Goal: Book appointment/travel/reservation

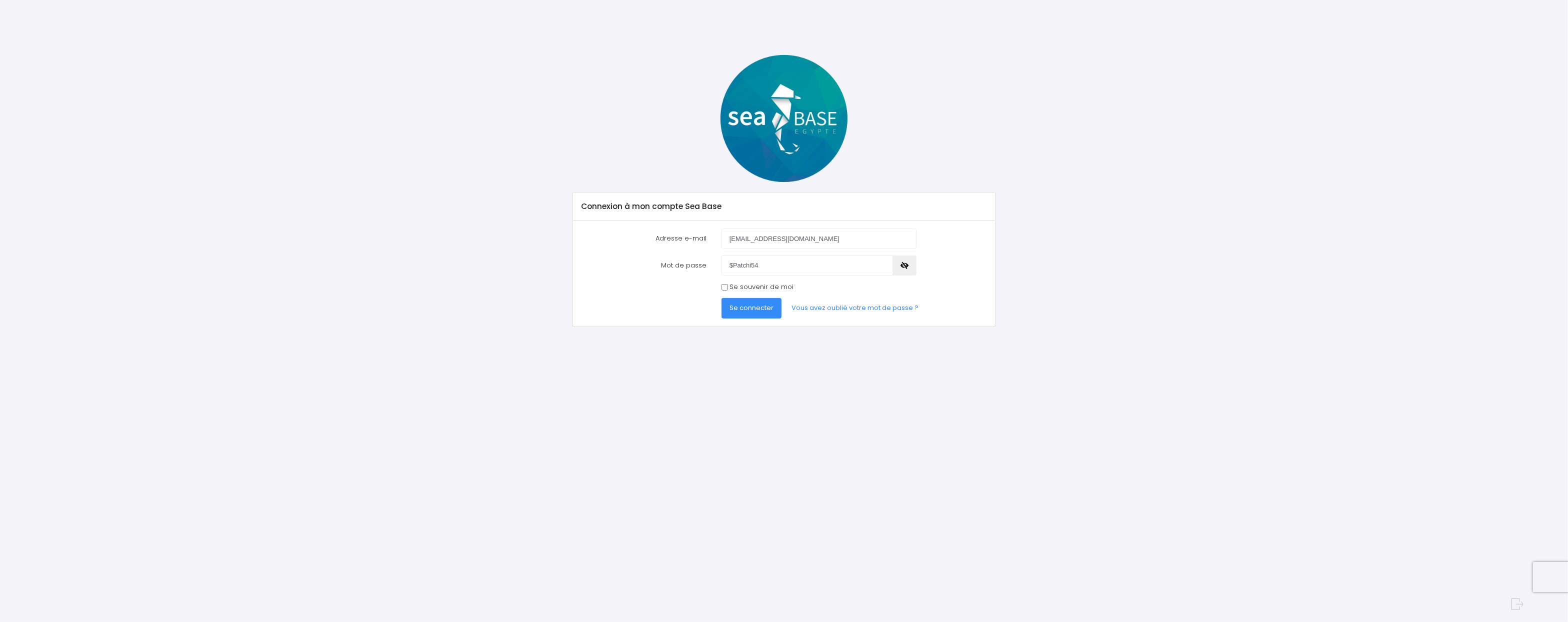
click at [906, 265] on icon "button" at bounding box center [904, 265] width 8 height 0
click at [723, 289] on input "Se souvenir de moi" at bounding box center [724, 287] width 7 height 7
checkbox input "true"
click at [728, 307] on button "Se connecter" at bounding box center [751, 308] width 60 height 20
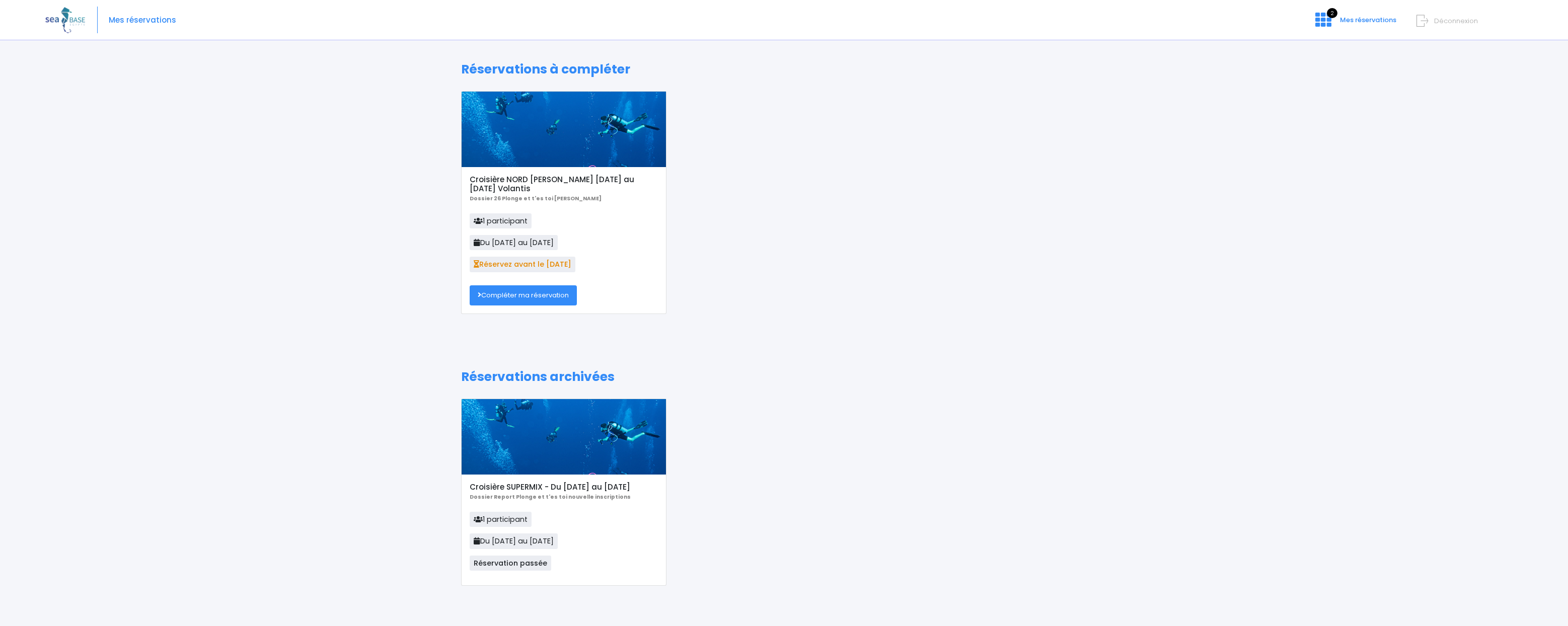
click at [528, 293] on link "Compléter ma réservation" at bounding box center [523, 295] width 107 height 20
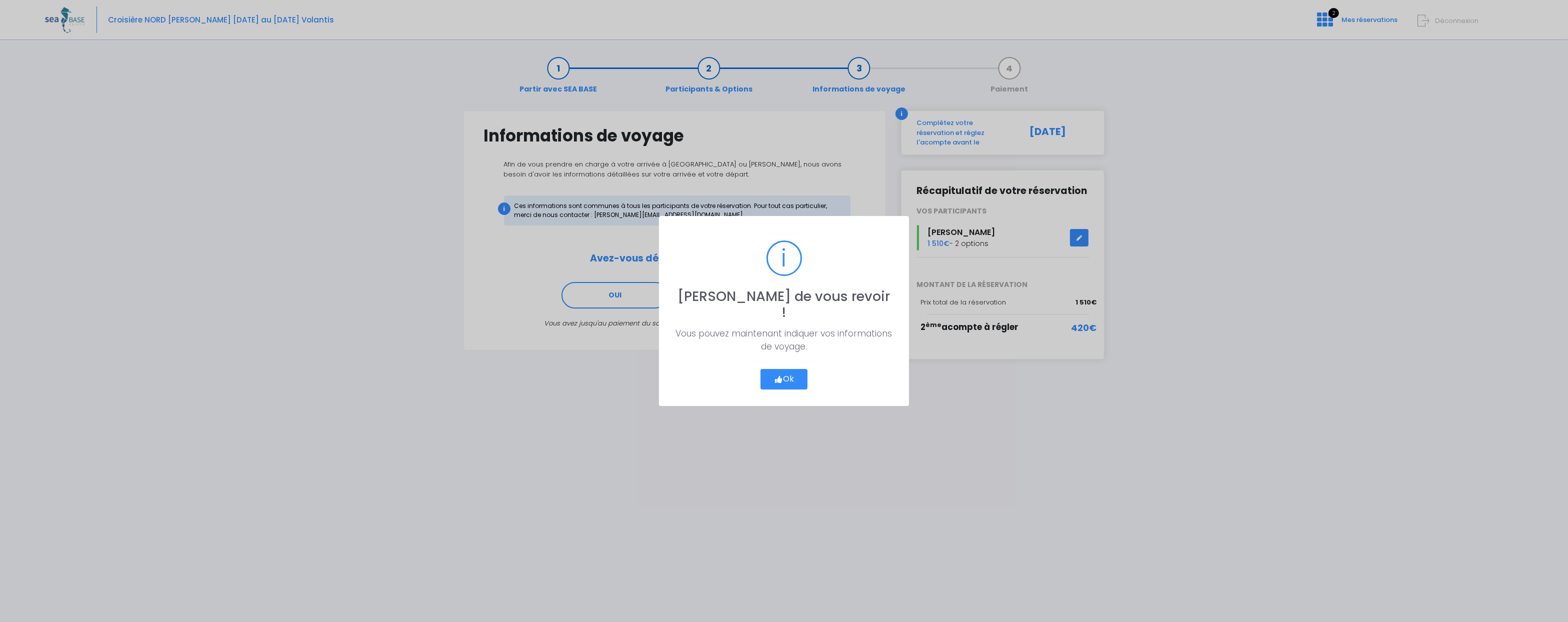
click at [791, 373] on button "Ok" at bounding box center [783, 379] width 47 height 21
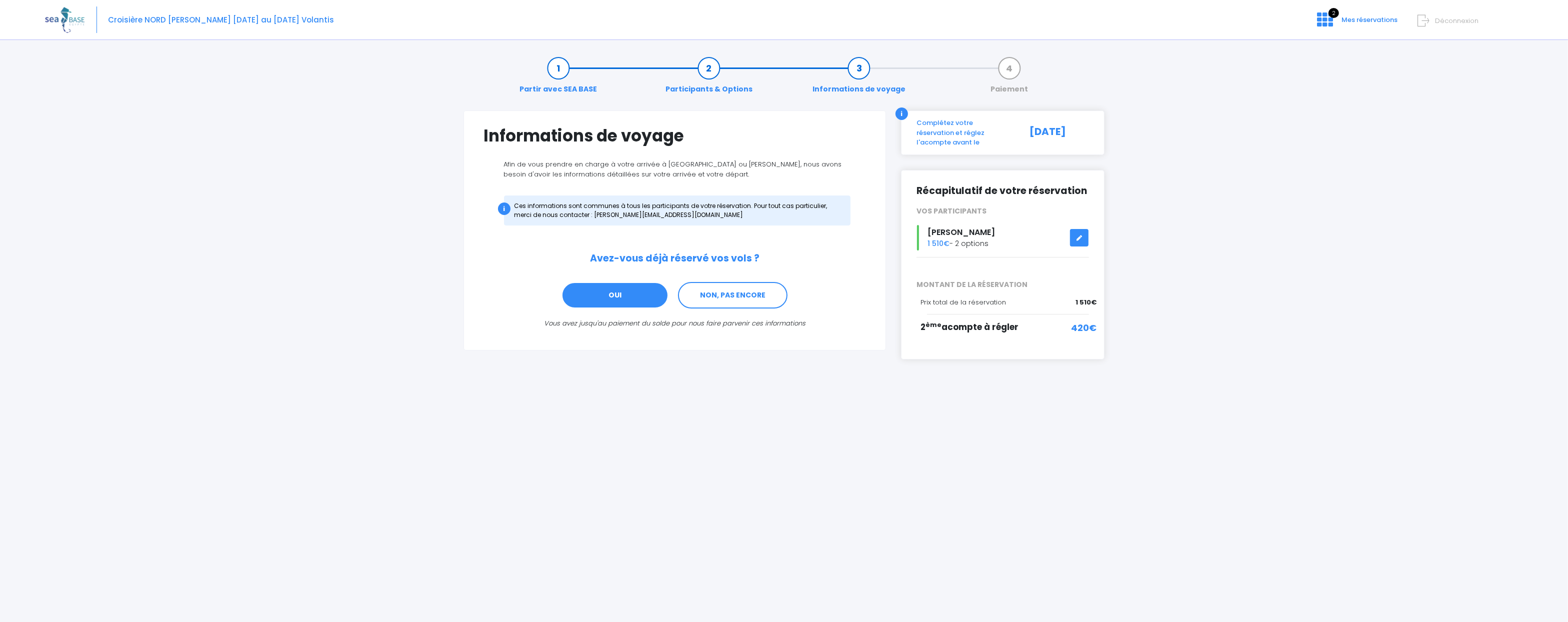
click at [629, 295] on link "OUI" at bounding box center [615, 295] width 107 height 27
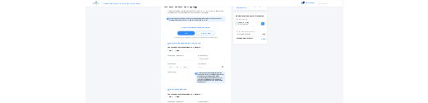
scroll to position [172, 0]
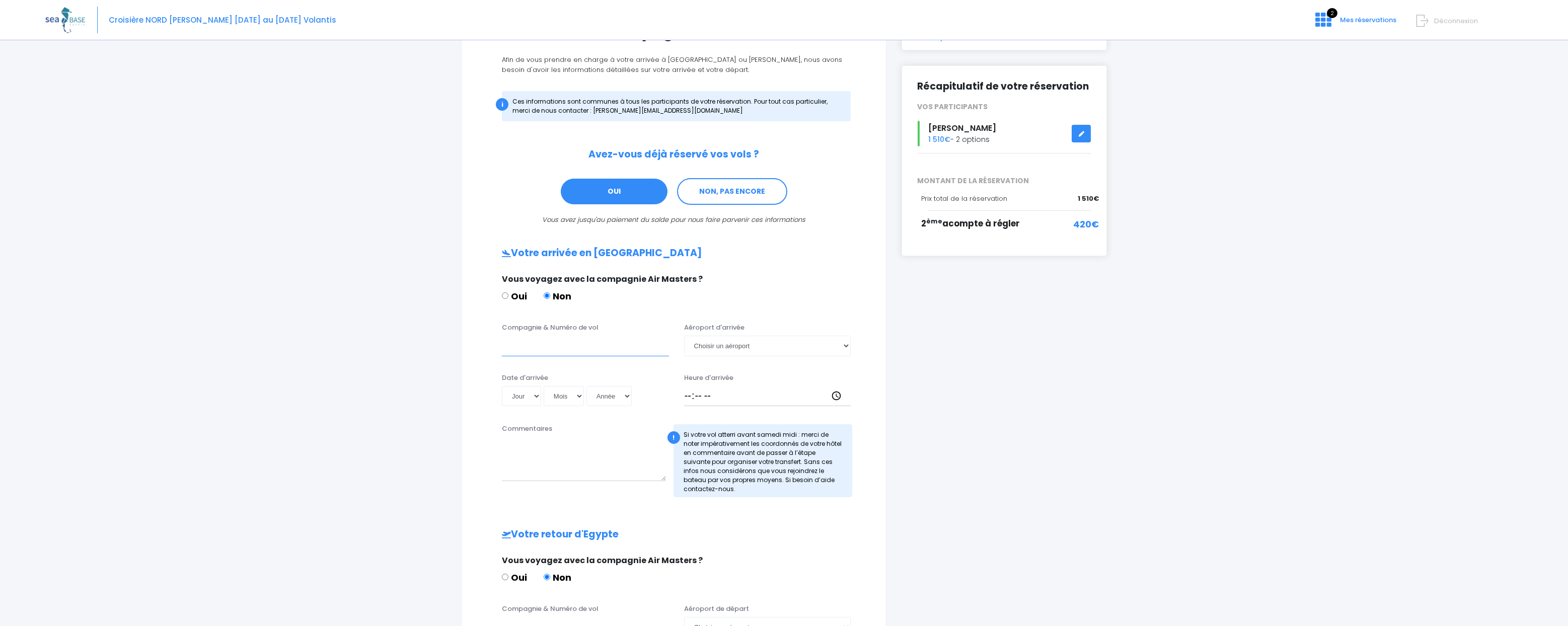
click at [614, 352] on input "Compagnie & Numéro de vol" at bounding box center [585, 345] width 167 height 20
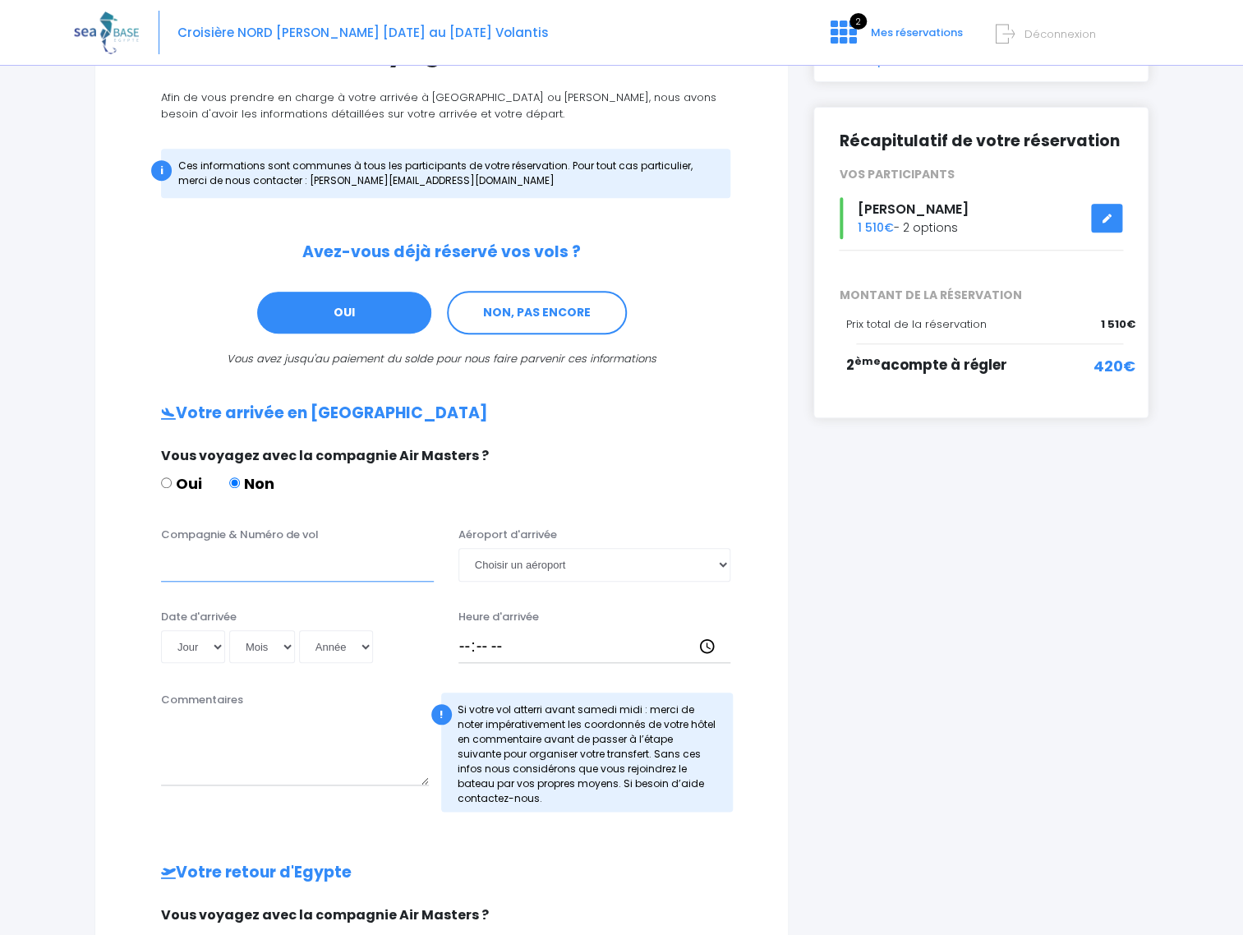
click at [276, 557] on input "Compagnie & Numéro de vol" at bounding box center [297, 564] width 273 height 33
type input "Easy Jet EJU4657"
click at [458, 548] on select "Choisir un aéroport Hurghada Marsa Alam" at bounding box center [594, 564] width 273 height 33
select select "Hurghada"
click option "Hurghada" at bounding box center [0, 0] width 0 height 0
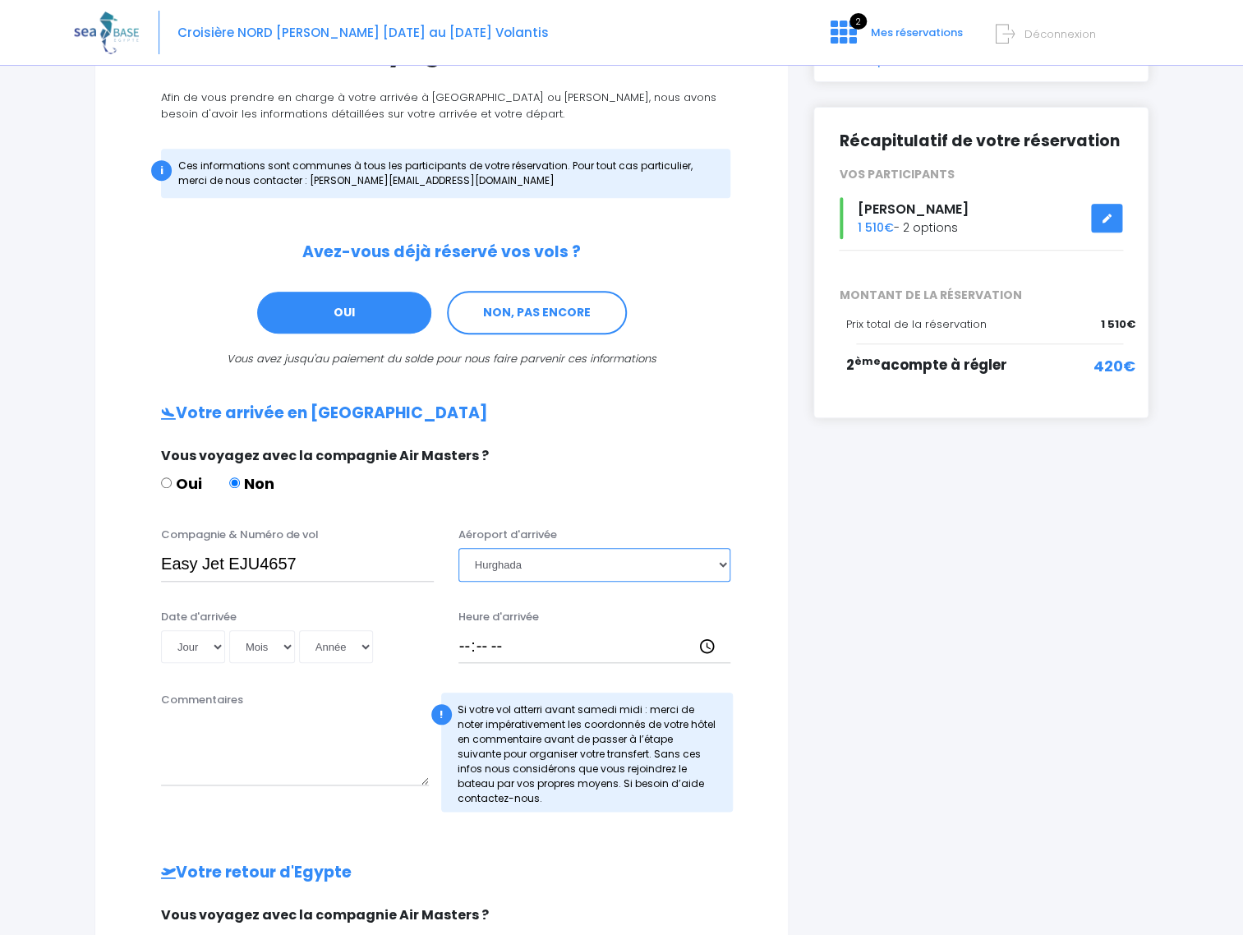
scroll to position [259, 0]
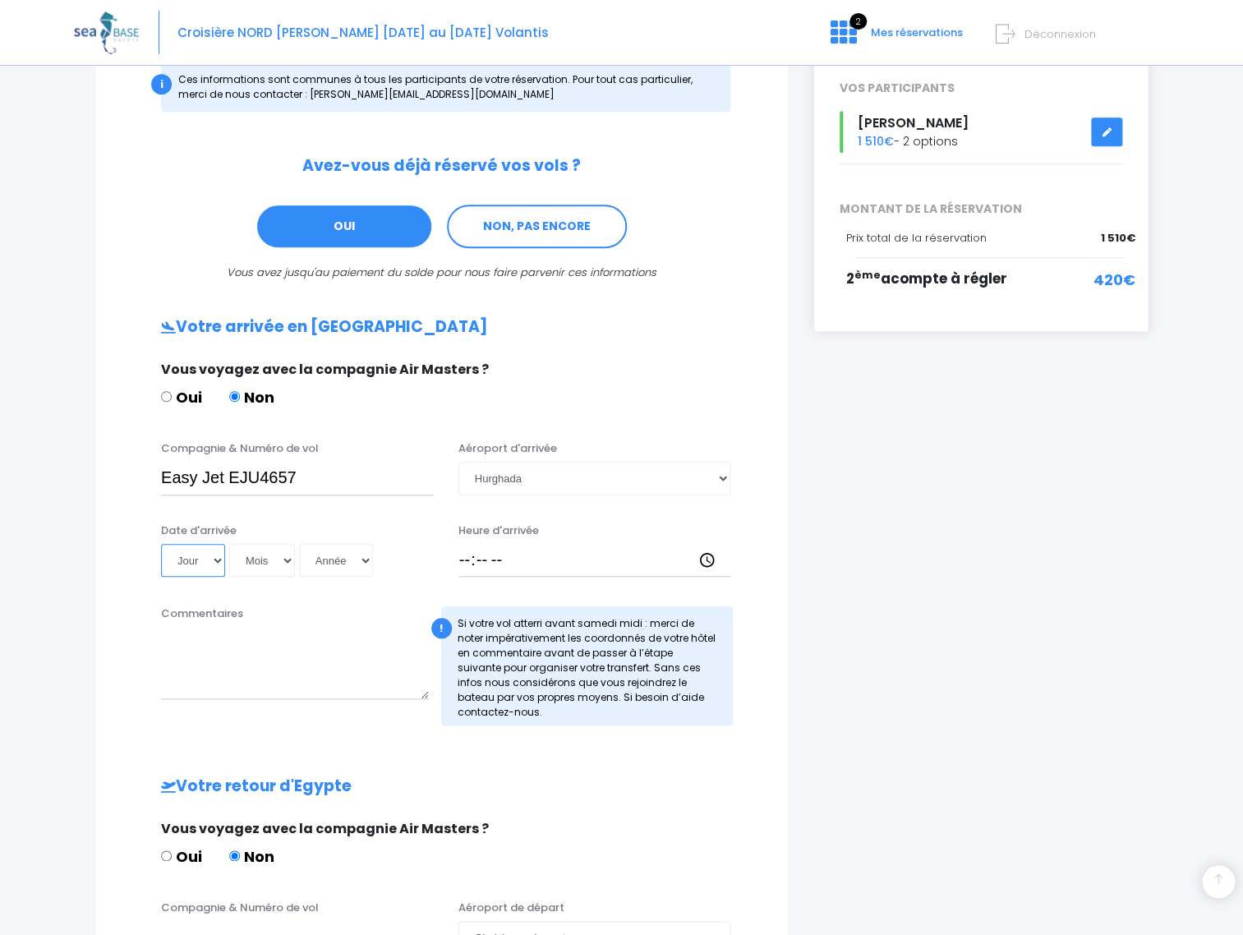
click at [161, 544] on select "Jour 01 02 03 04 05 06 07 08 09 10 11 12 13 14 15 16 17 18 19 20 21 22 23 24 25…" at bounding box center [193, 560] width 64 height 33
select select "02"
click option "02" at bounding box center [0, 0] width 0 height 0
click at [229, 544] on select "Mois 01 02 03 04 05 06 07 08 09 10 11 12" at bounding box center [262, 560] width 66 height 33
select select "05"
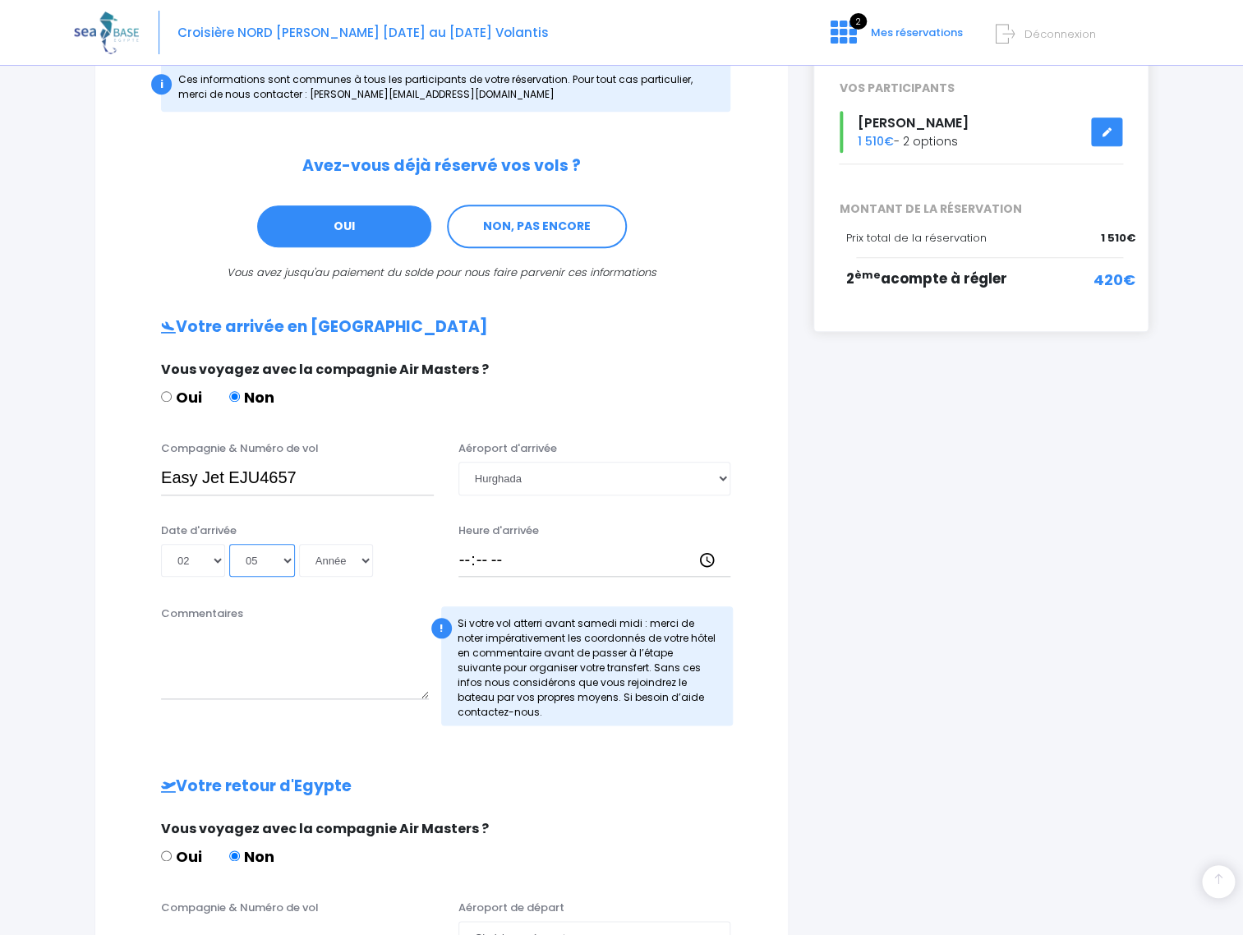
click option "05" at bounding box center [0, 0] width 0 height 0
click at [299, 544] on select "Année 2045 2044 2043 2042 2041 2040 2039 2038 2037 2036 2035 2034 2033 2032 203…" at bounding box center [336, 560] width 74 height 33
select select "2026"
click option "2026" at bounding box center [0, 0] width 0 height 0
type input "2026-05-02"
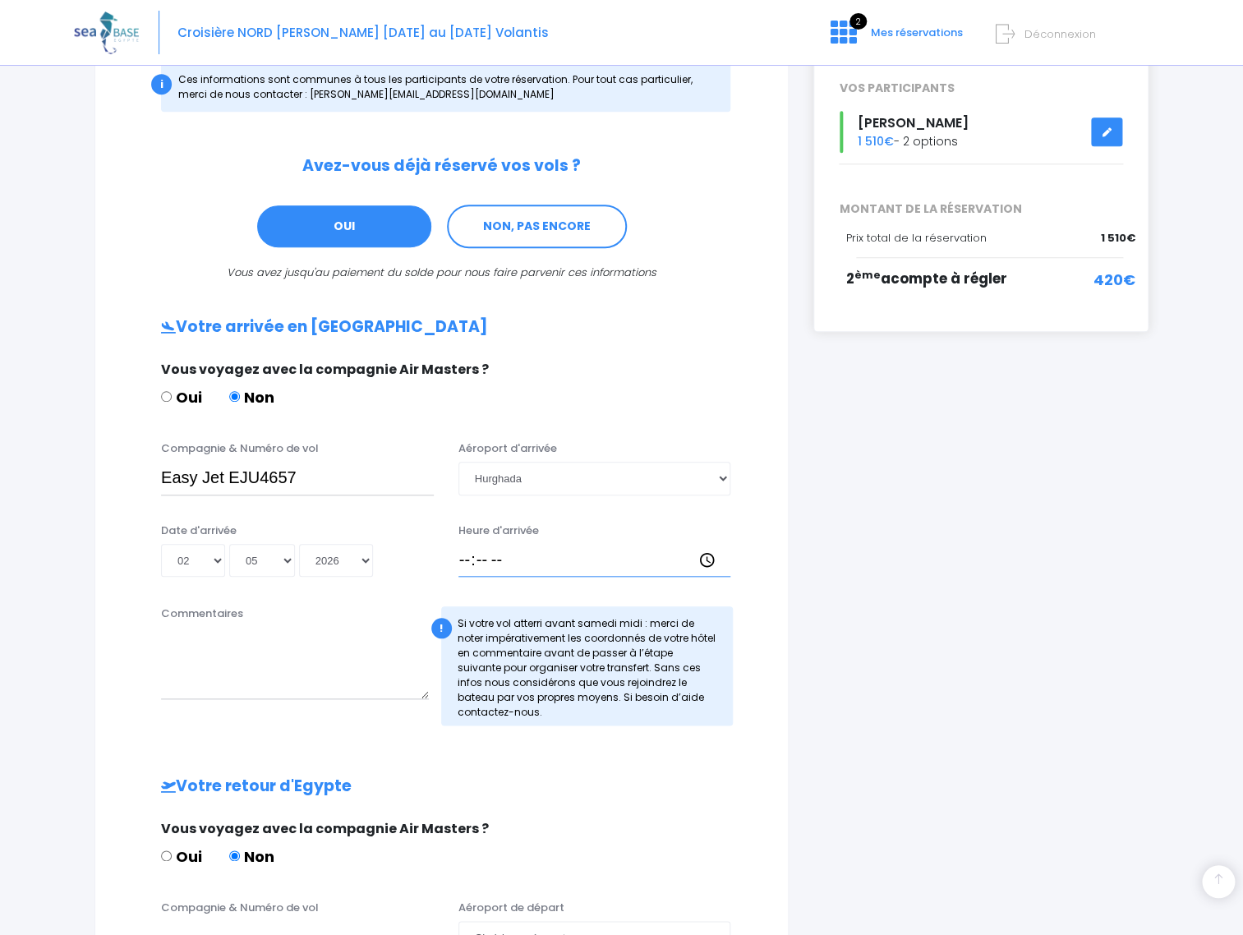
click at [469, 555] on input "Heure d'arrivée" at bounding box center [594, 560] width 273 height 33
type input "18:00"
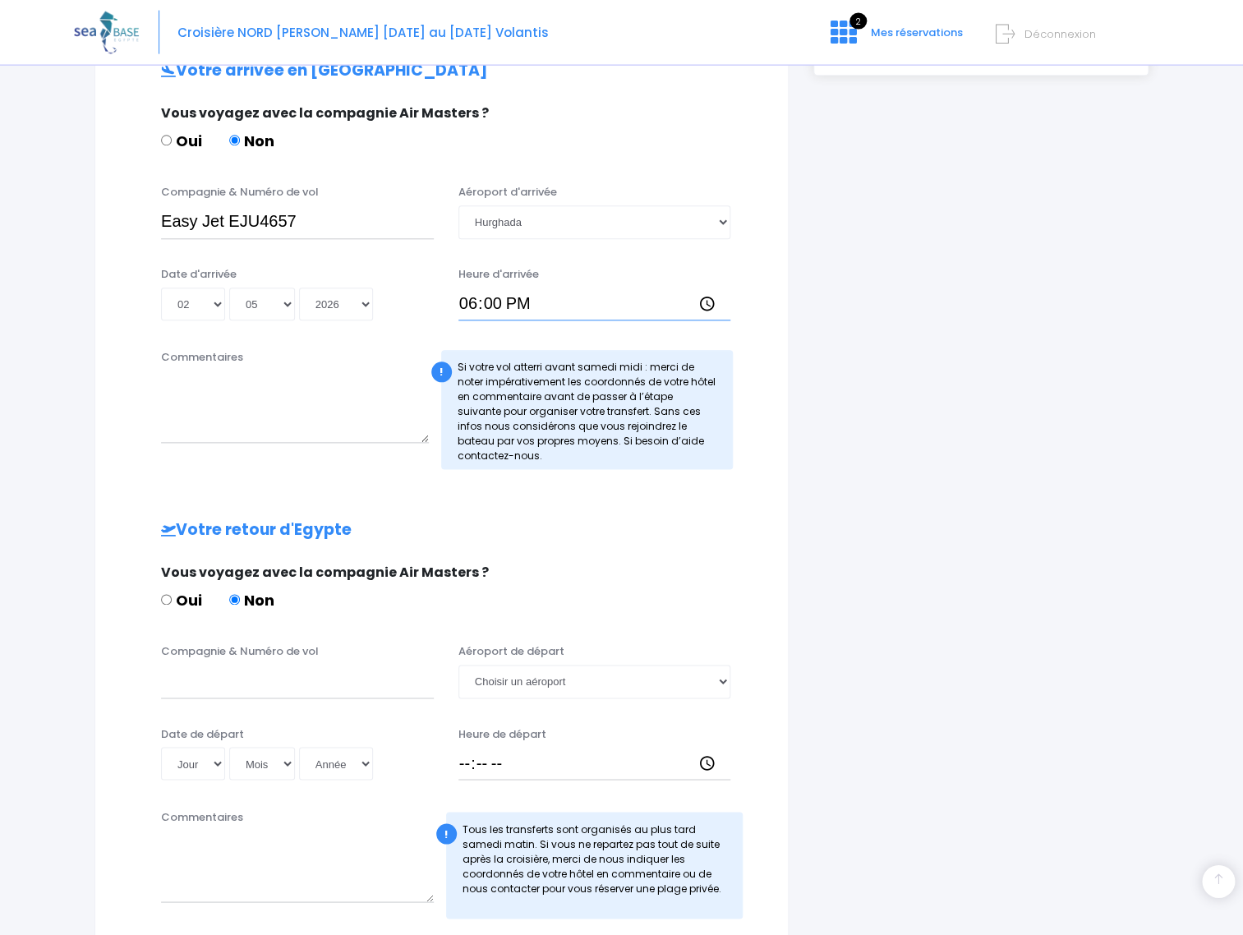
scroll to position [518, 0]
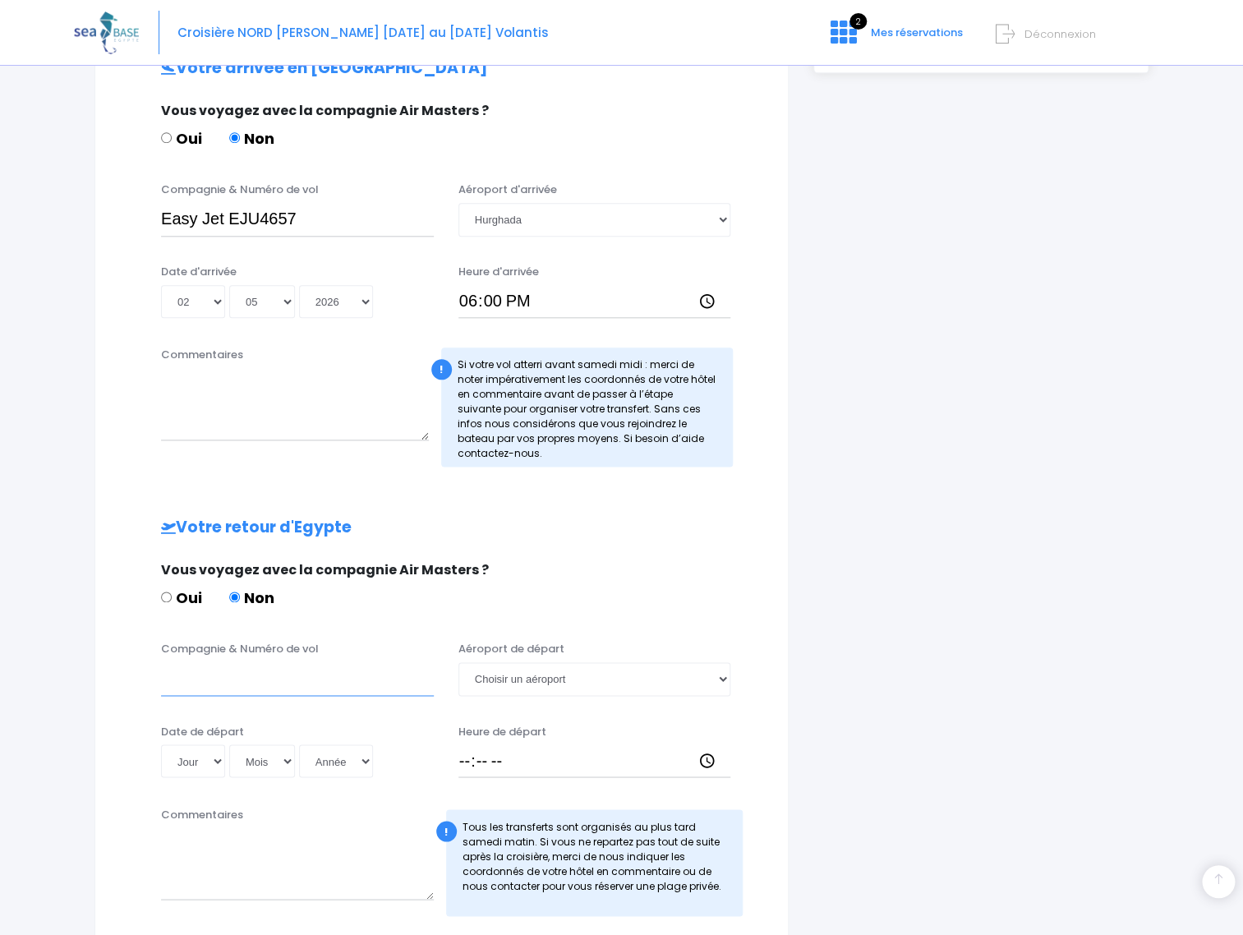
click at [231, 678] on input "Compagnie & Numéro de vol" at bounding box center [297, 678] width 273 height 33
type input "Easy Jet EJU4658"
click at [161, 744] on select "Jour 01 02 03 04 05 06 07 08 09 10 11 12 13 14 15 16 17 18 19 20 21 22 23 24 25…" at bounding box center [193, 760] width 64 height 33
select select "09"
click option "09" at bounding box center [0, 0] width 0 height 0
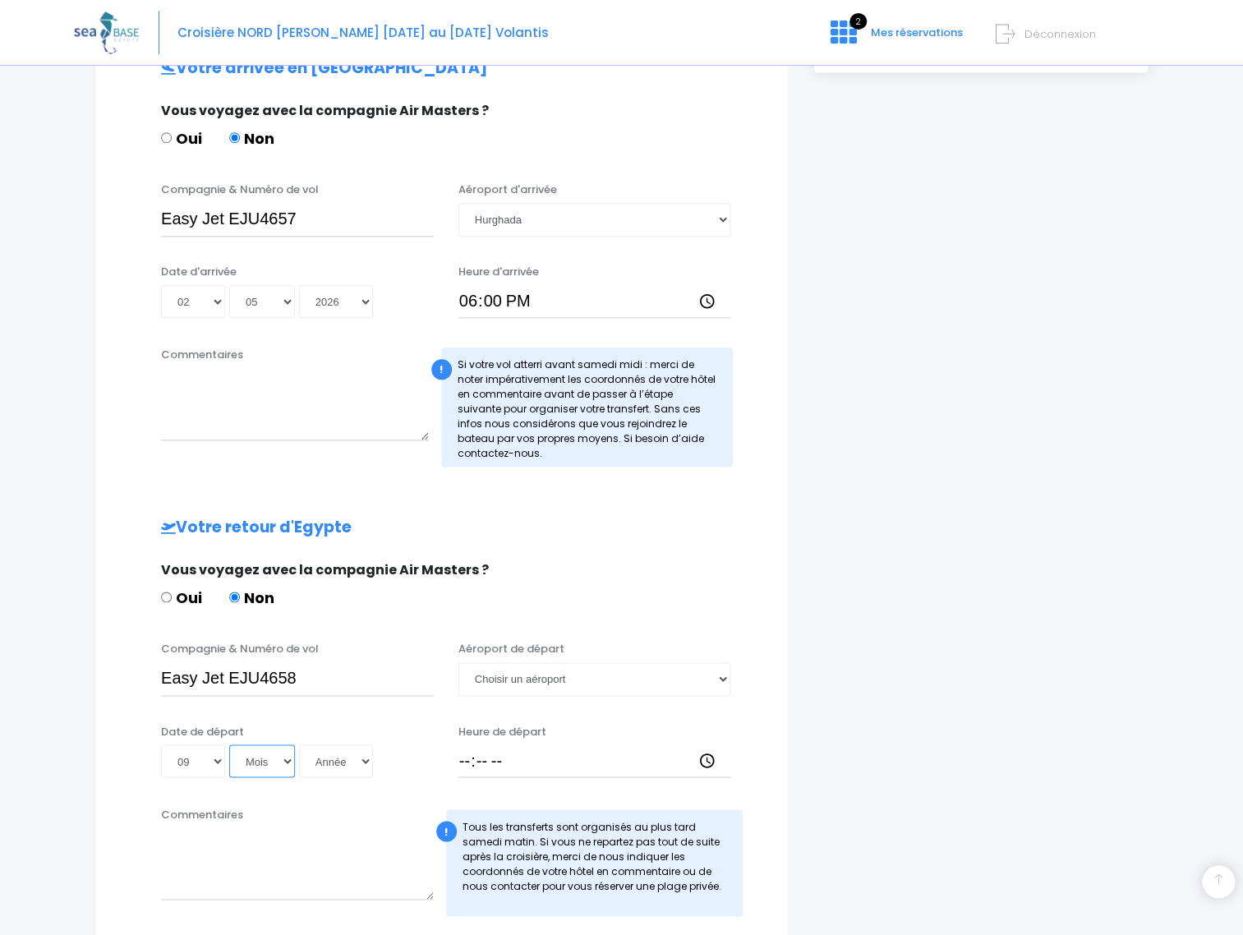
click at [229, 744] on select "Mois 01 02 03 04 05 06 07 08 09 10 11 12" at bounding box center [262, 760] width 66 height 33
select select "05"
click option "05" at bounding box center [0, 0] width 0 height 0
select select "2026"
click option "2026" at bounding box center [0, 0] width 0 height 0
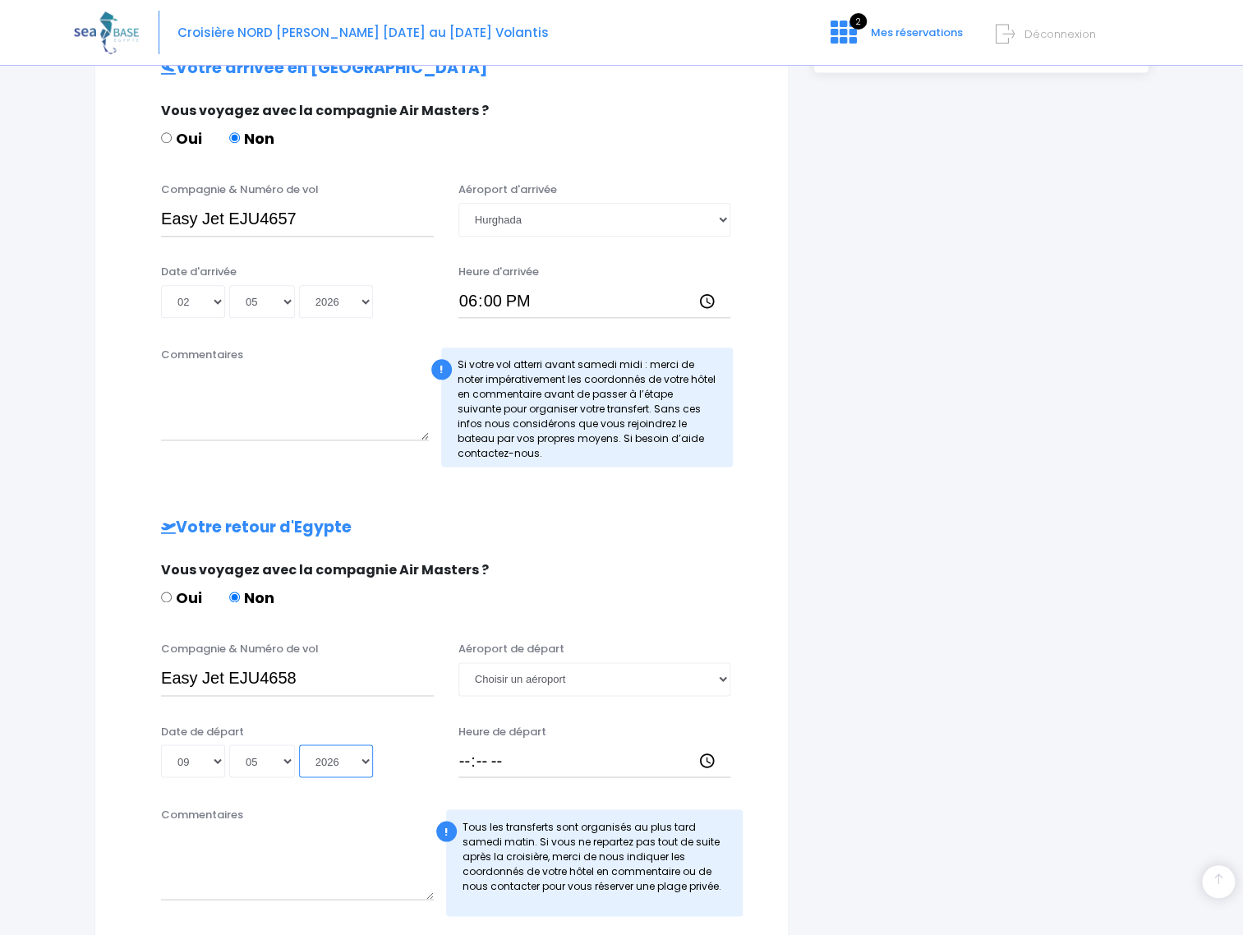
type input "2026-05-09"
click at [472, 767] on input "Heure de départ" at bounding box center [594, 760] width 273 height 33
type input "18:50"
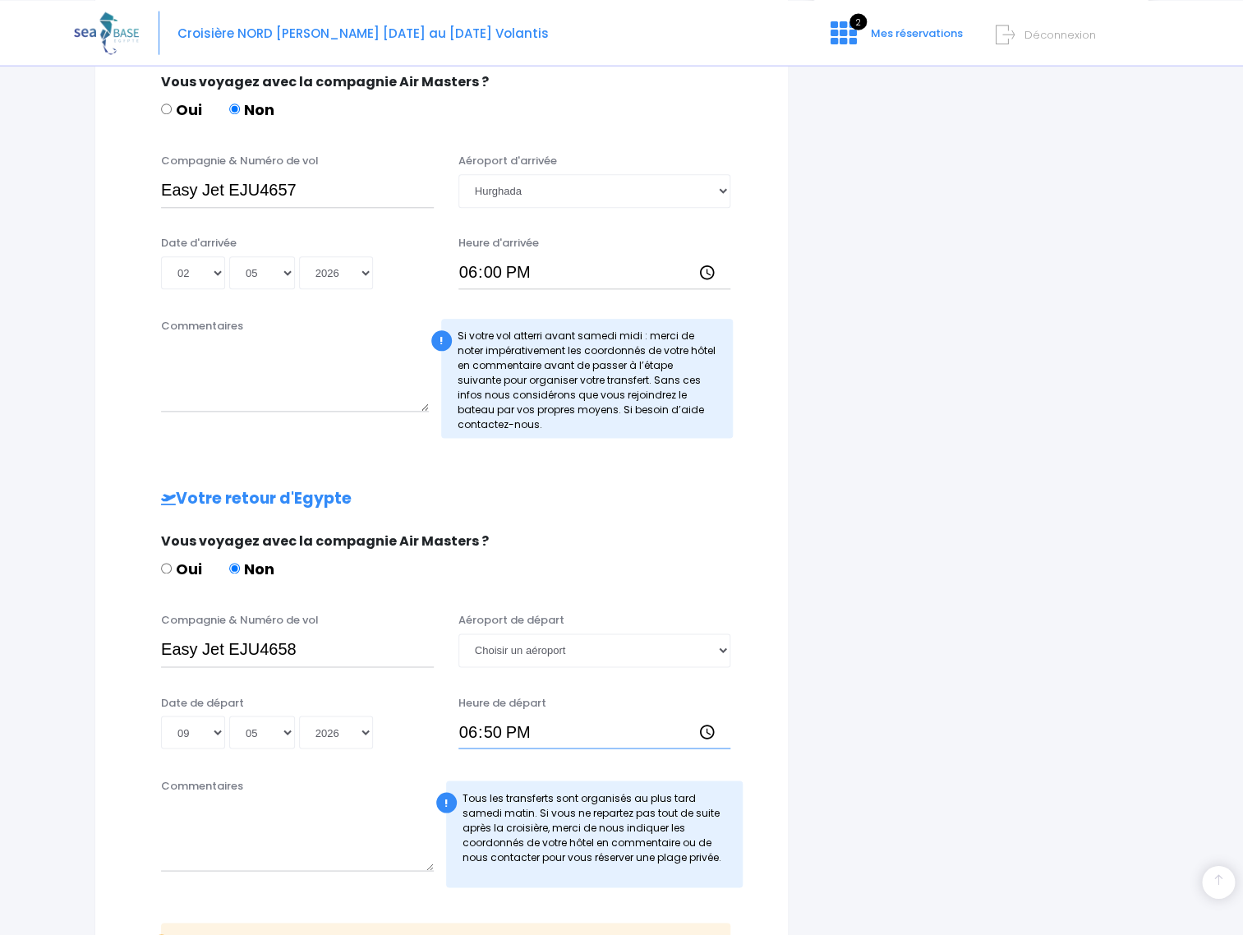
scroll to position [776, 0]
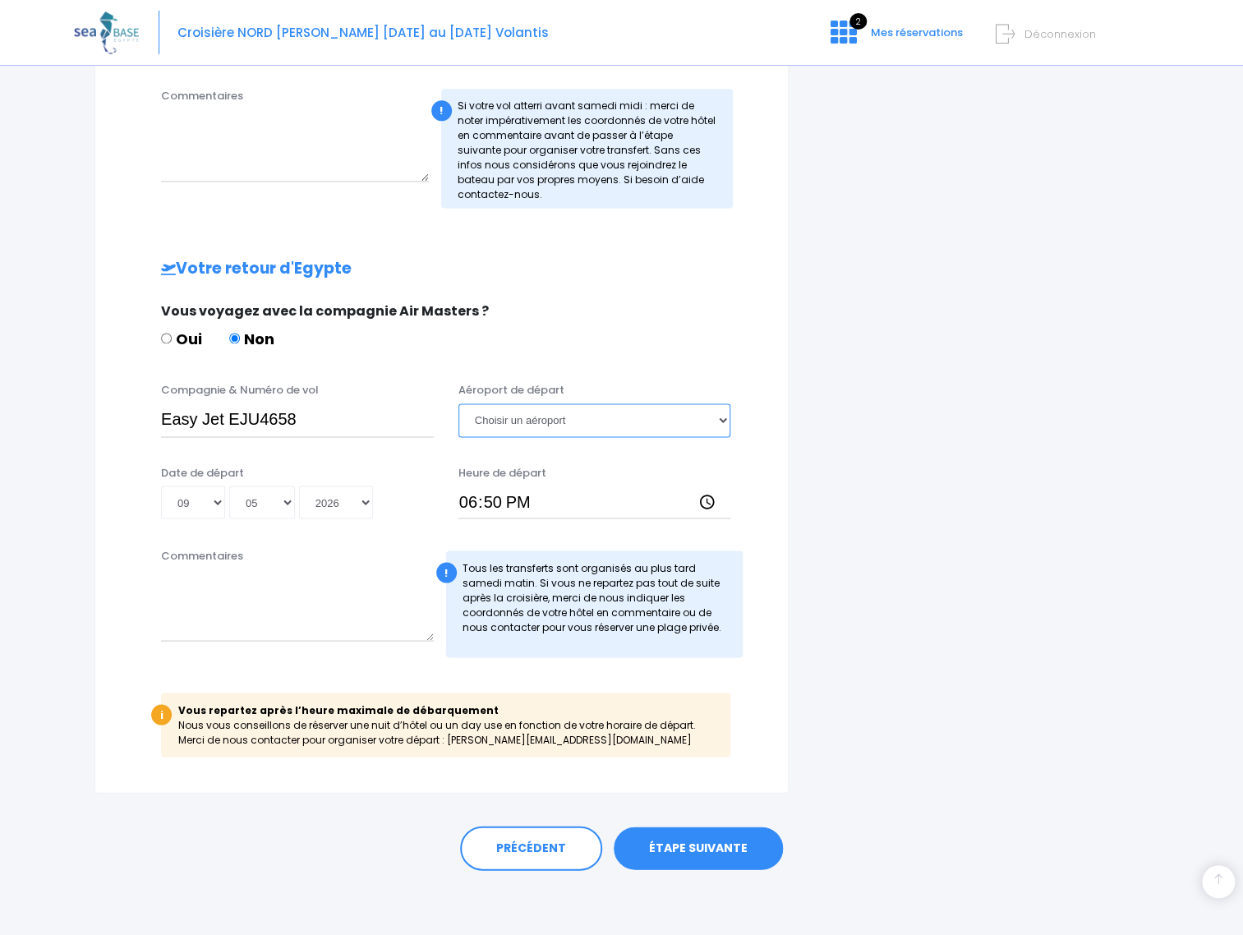
click at [458, 403] on select "Choisir un aéroport Hurghada Marsa Alam" at bounding box center [594, 419] width 273 height 33
select select "Hurghada"
click option "Hurghada" at bounding box center [0, 0] width 0 height 0
click at [686, 841] on link "ÉTAPE SUIVANTE" at bounding box center [698, 847] width 169 height 43
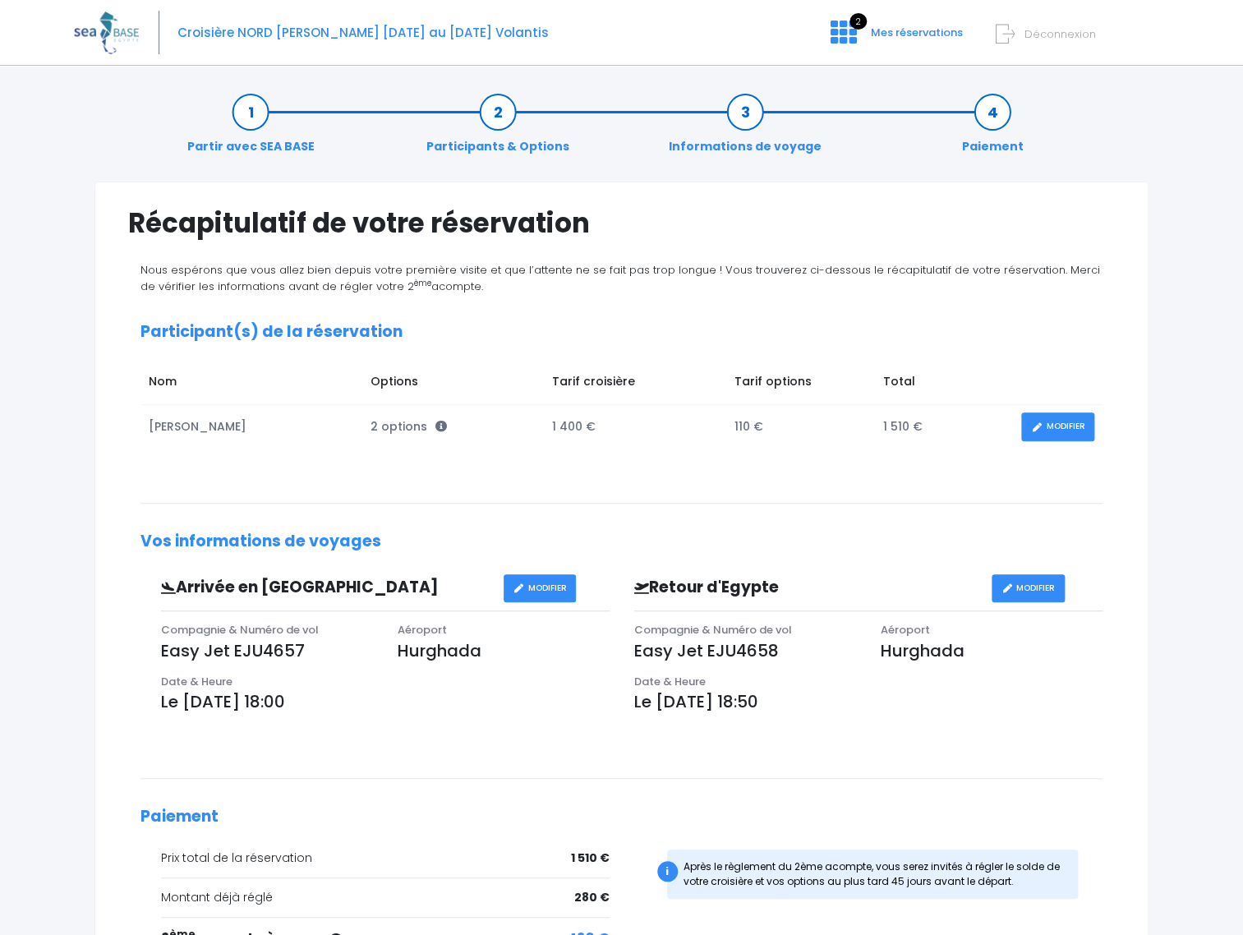
scroll to position [207, 0]
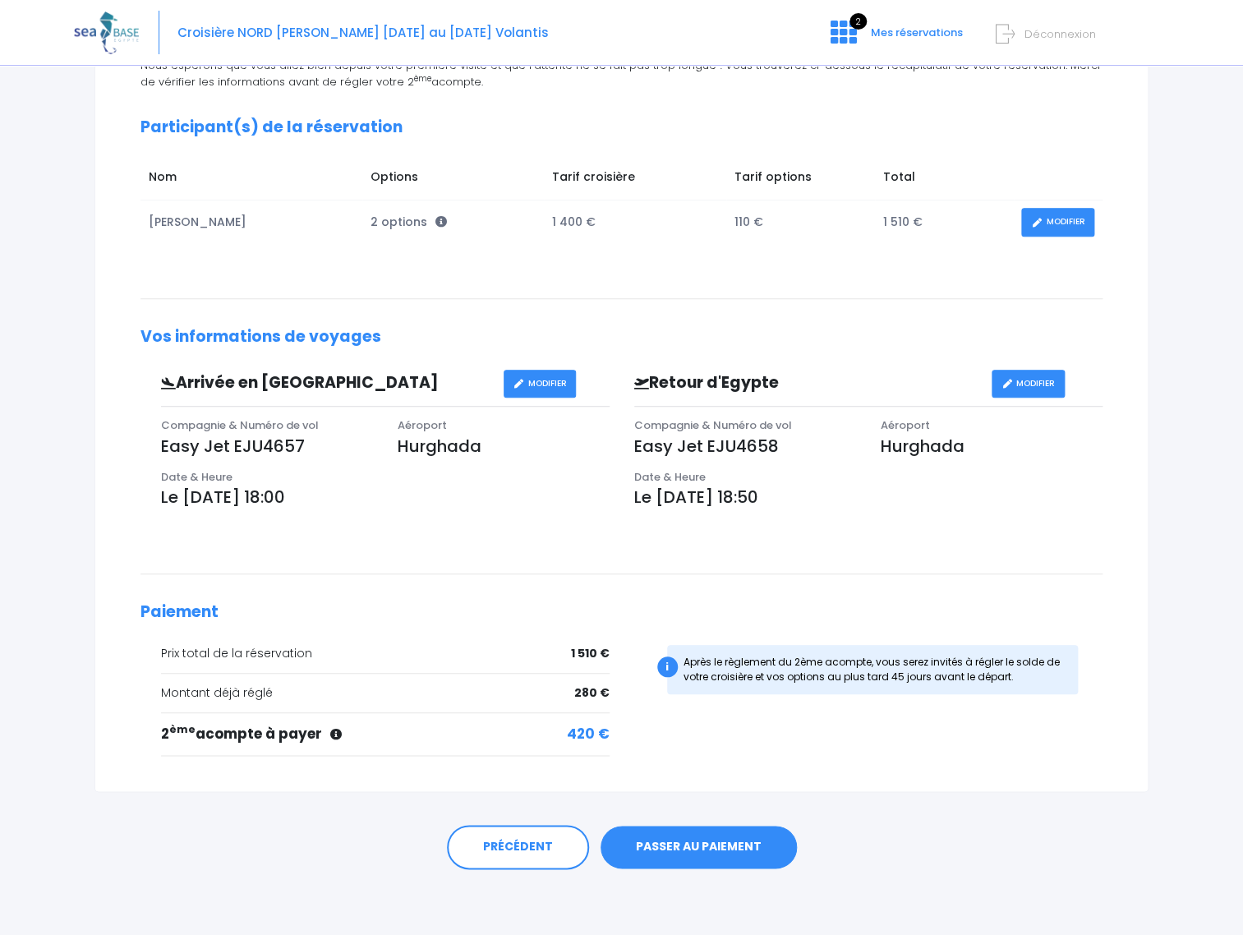
click at [718, 846] on link "PASSER AU PAIEMENT" at bounding box center [698, 847] width 196 height 43
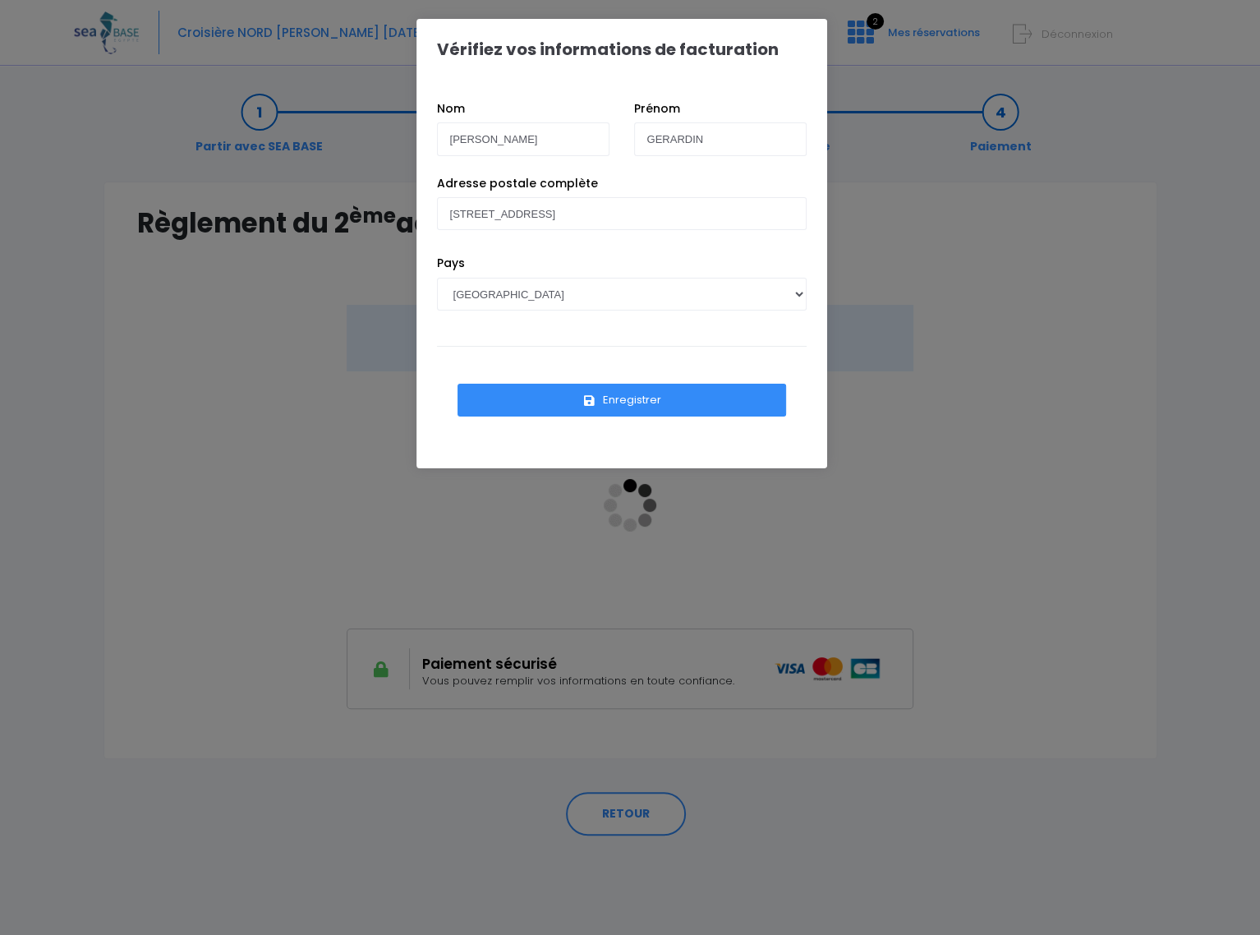
click at [627, 394] on button "Enregistrer" at bounding box center [622, 400] width 329 height 33
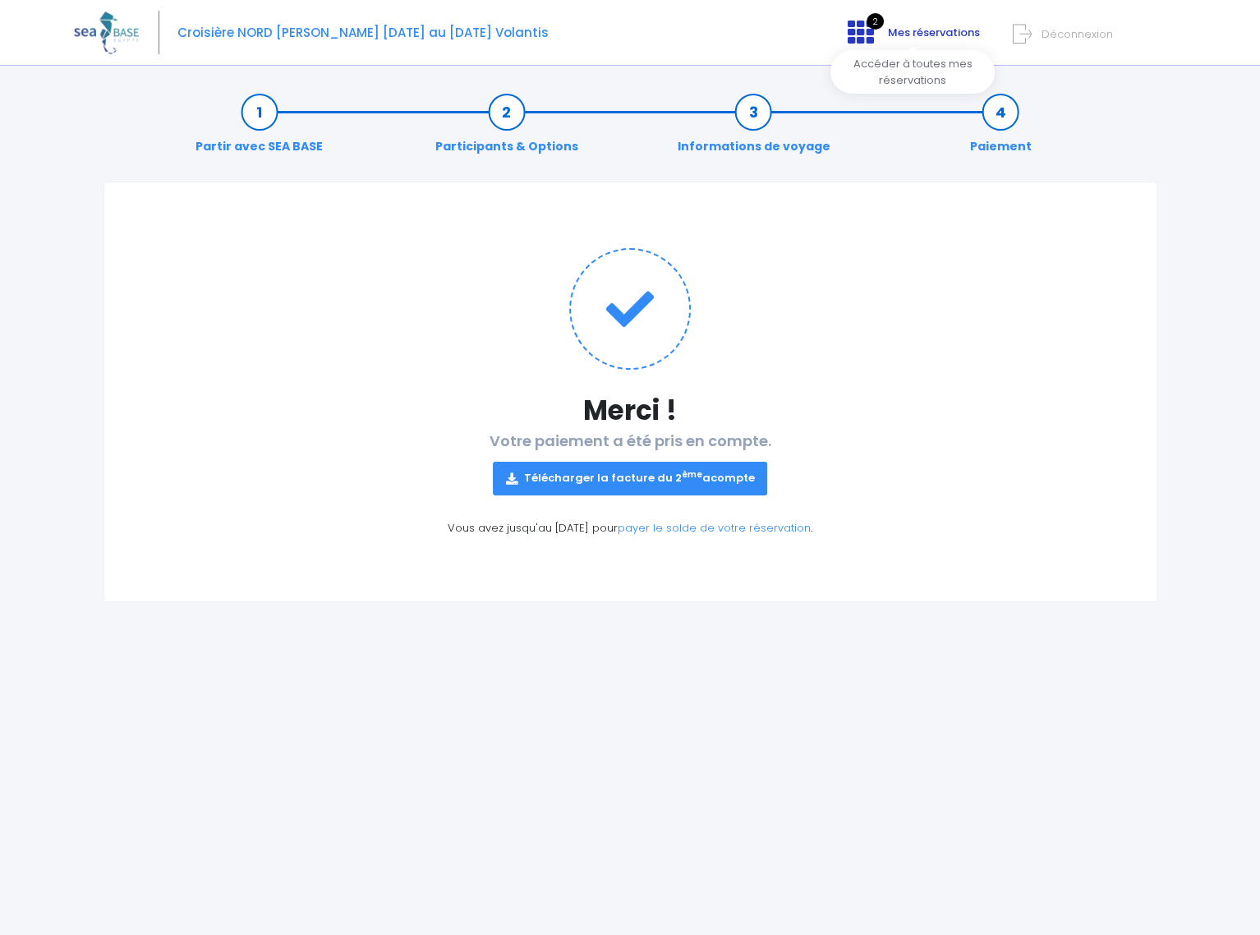
click at [875, 25] on span "2" at bounding box center [875, 21] width 17 height 16
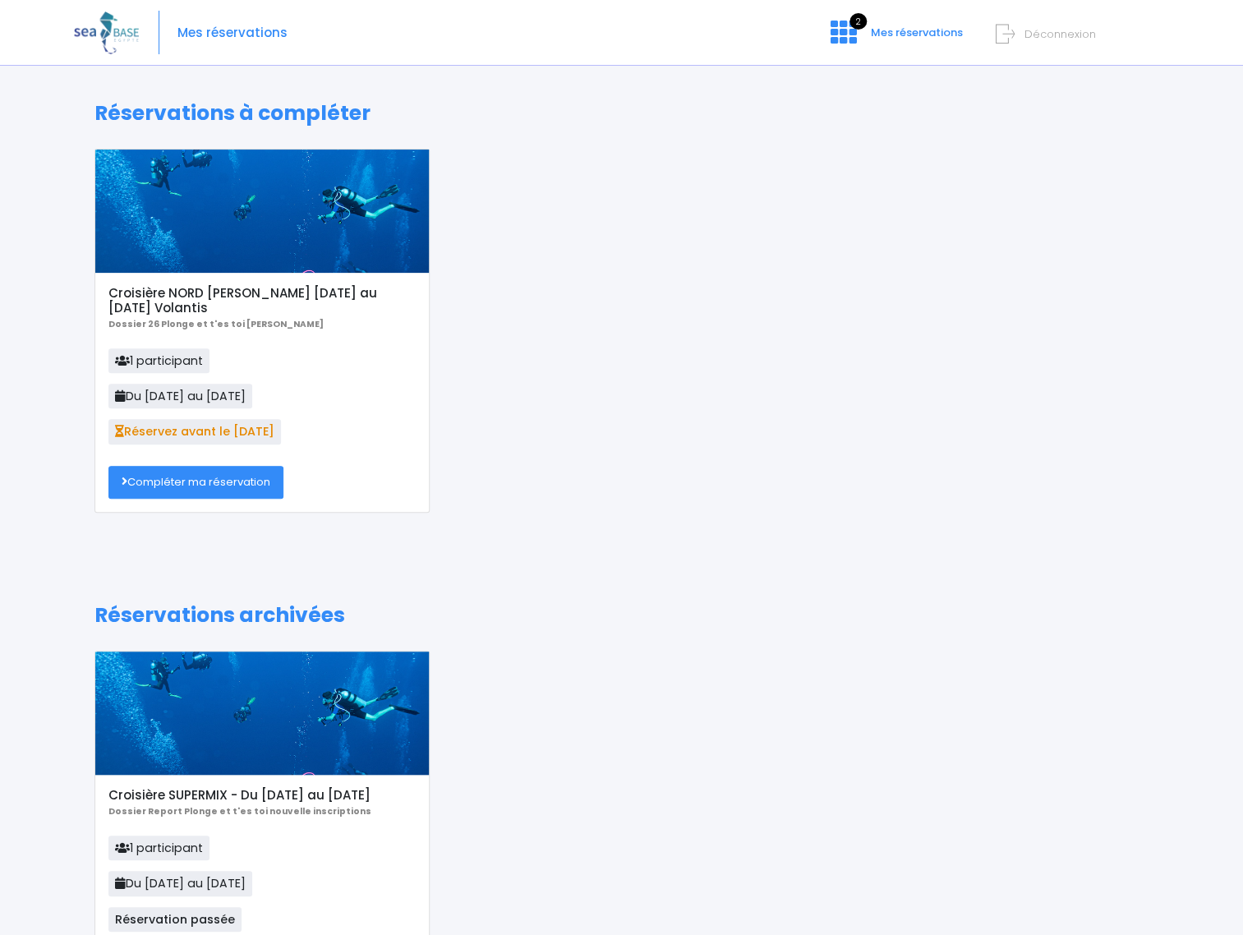
click at [267, 217] on div at bounding box center [262, 211] width 334 height 123
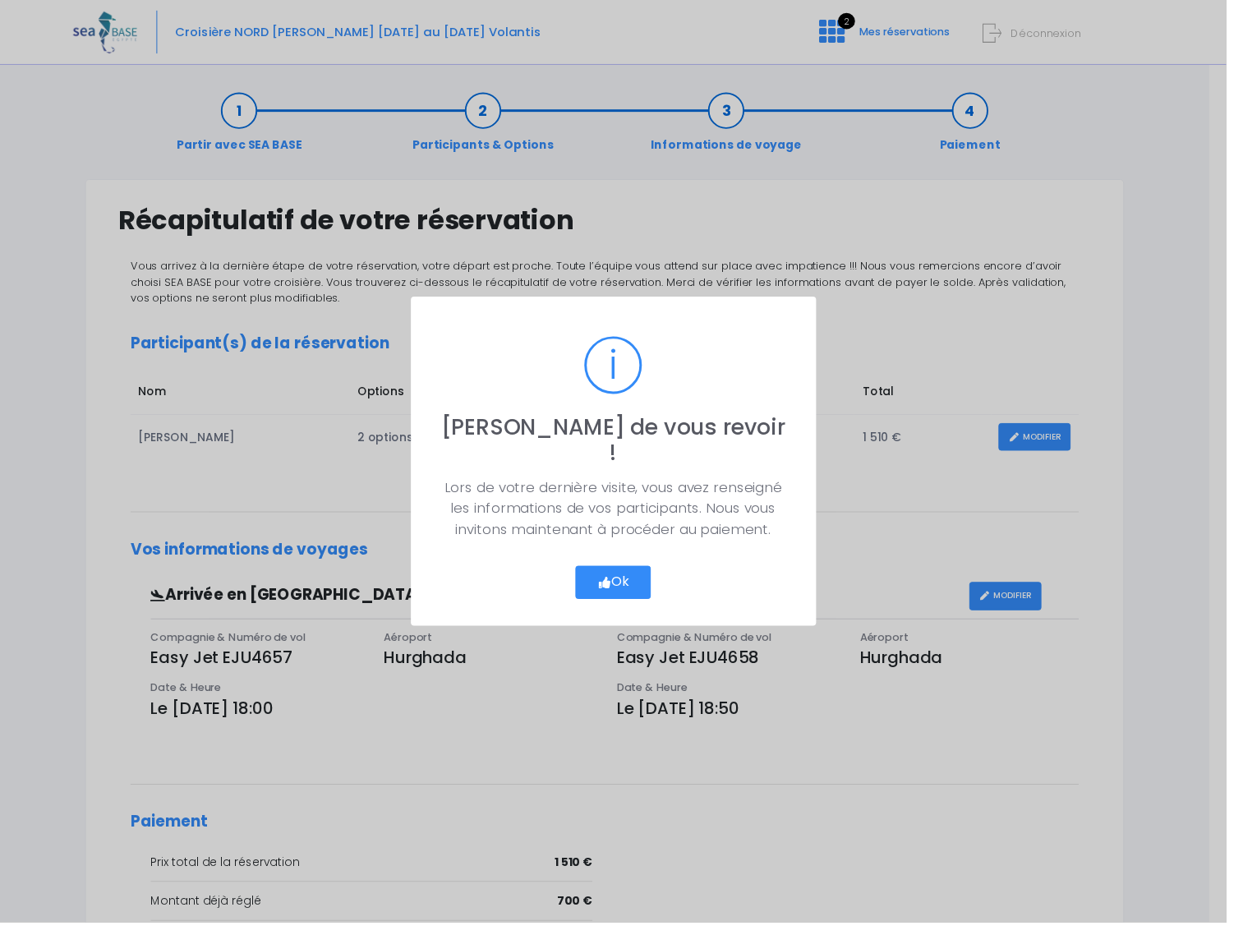
click at [632, 577] on button "Ok" at bounding box center [621, 590] width 77 height 34
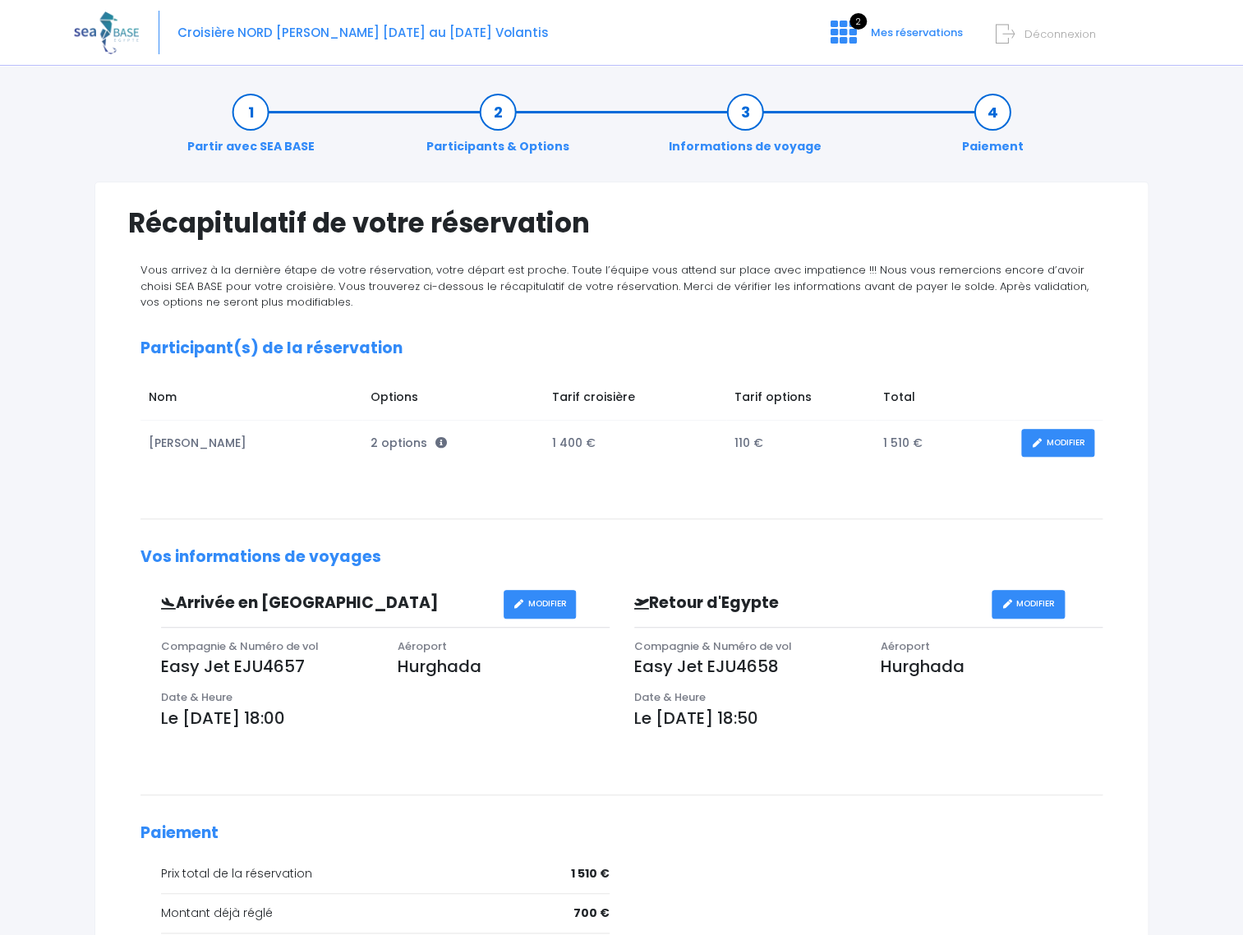
click at [1074, 444] on link "MODIFIER" at bounding box center [1057, 443] width 73 height 29
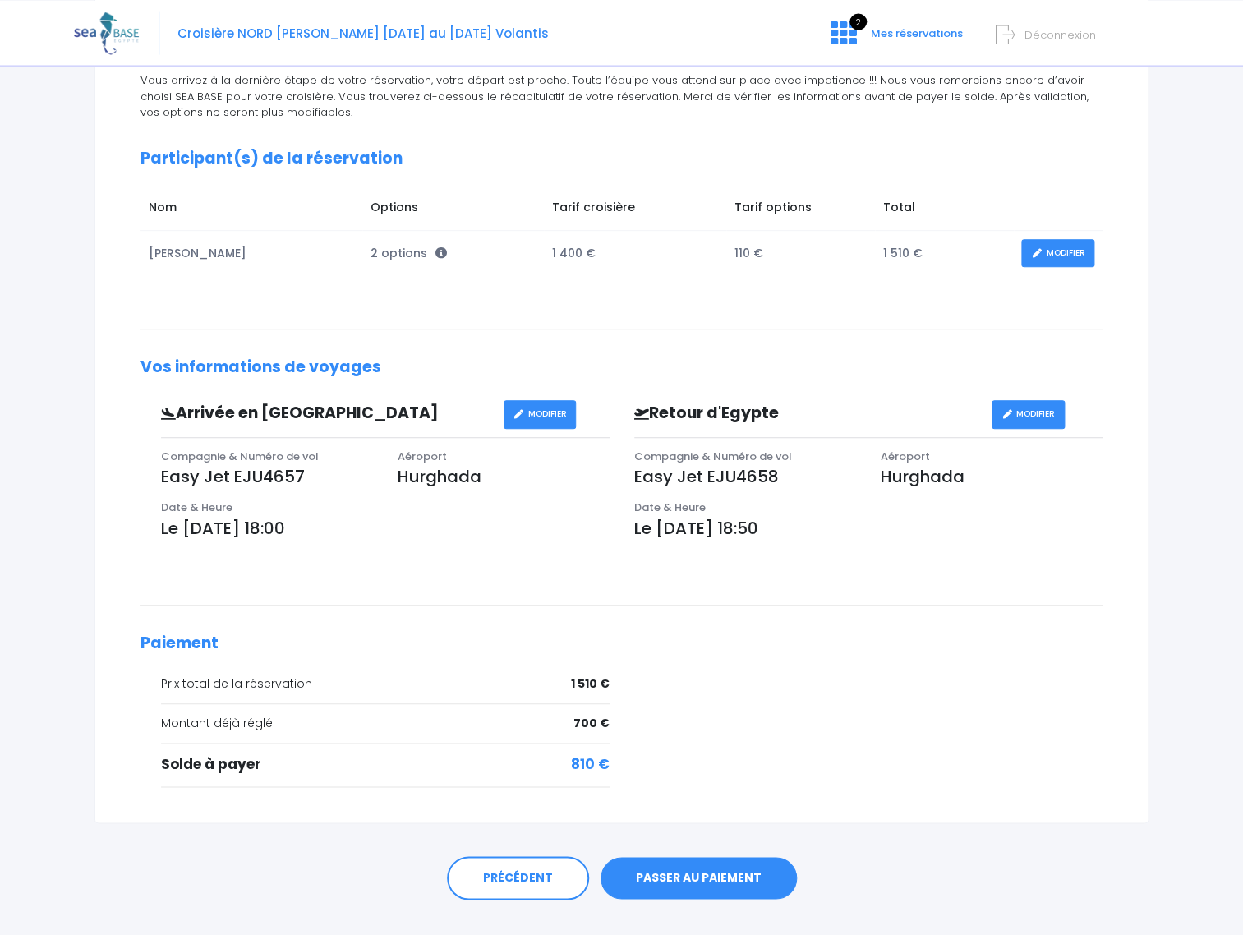
scroll to position [223, 0]
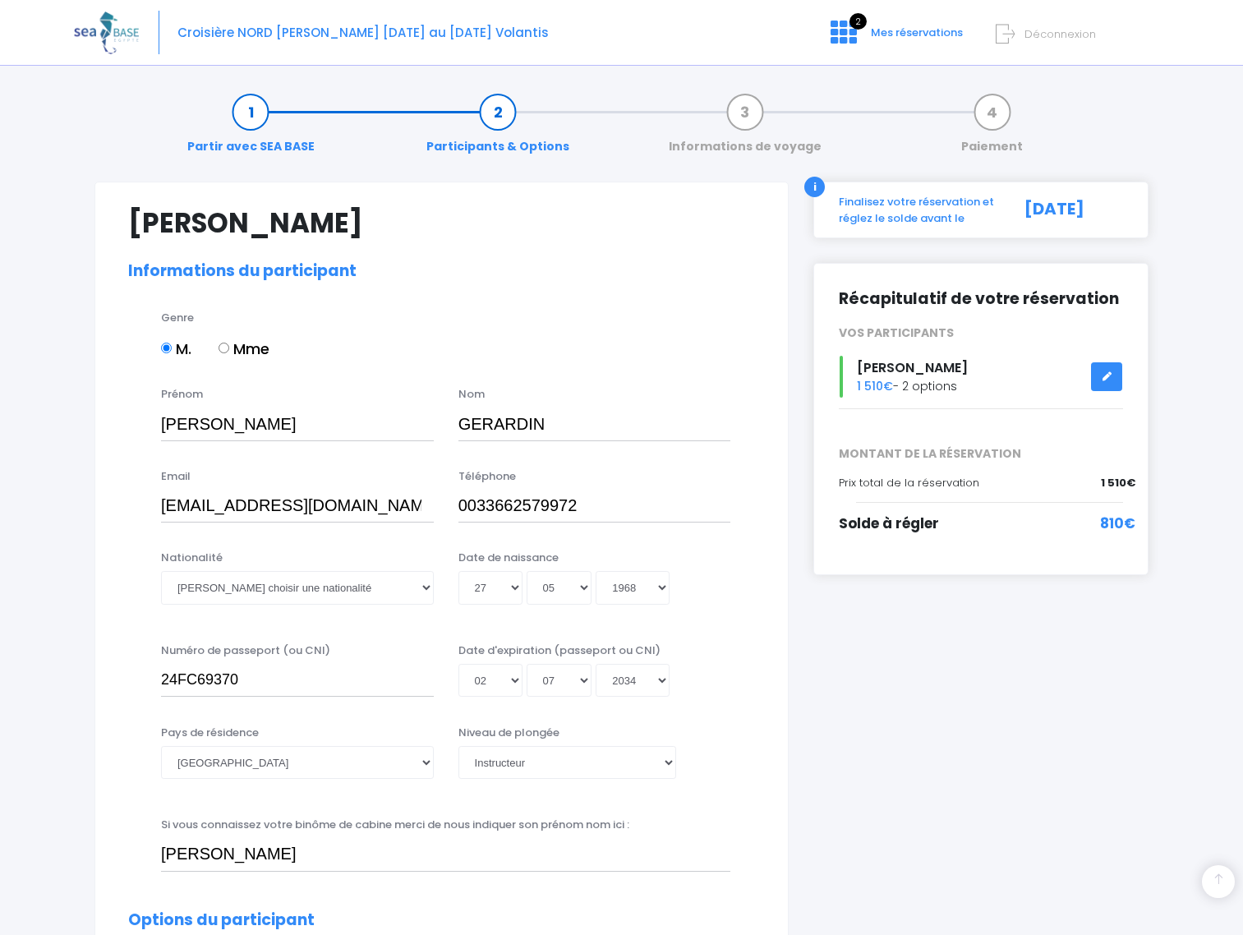
select select "Instructeur"
